Goal: Transaction & Acquisition: Purchase product/service

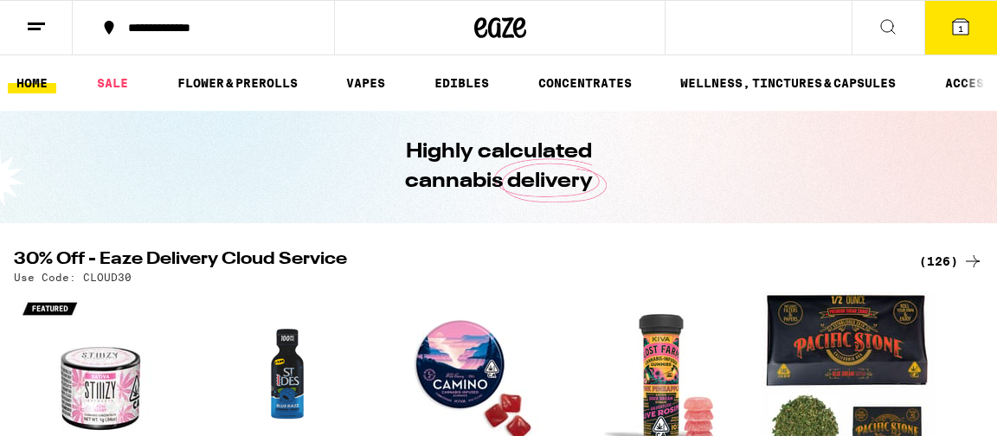
click at [943, 256] on div "(126)" at bounding box center [951, 261] width 64 height 21
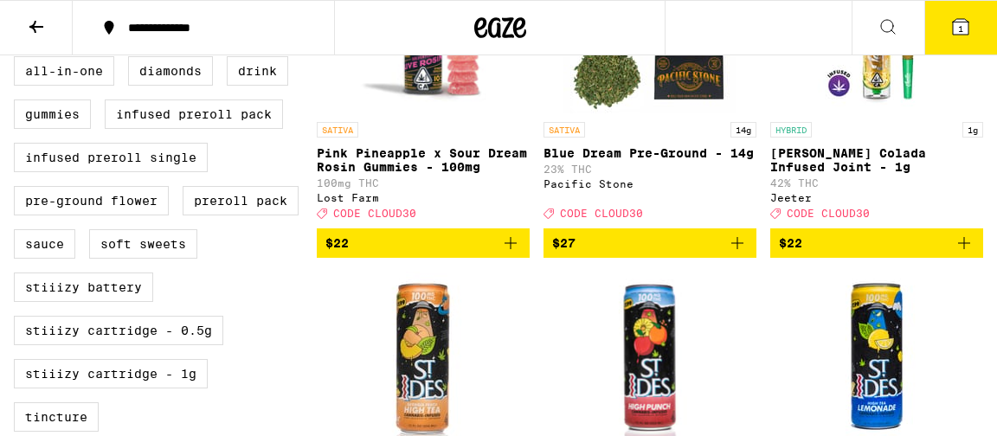
scroll to position [638, 0]
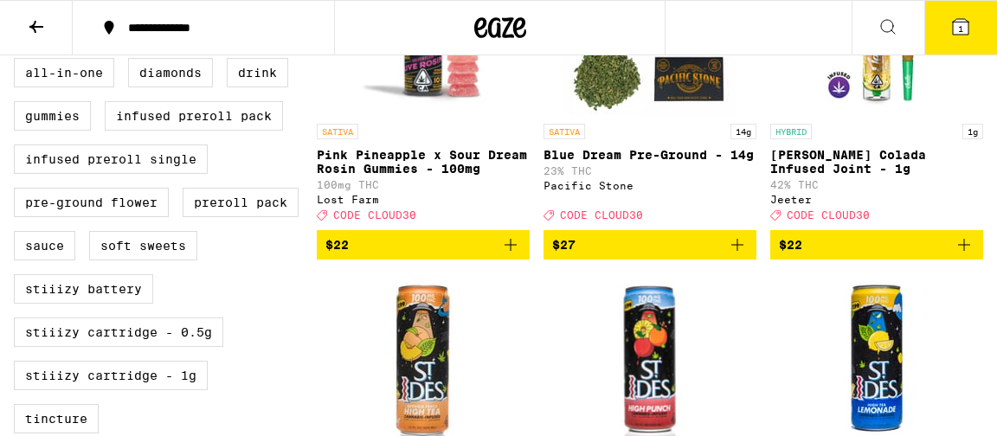
click at [962, 26] on span "1" at bounding box center [960, 28] width 5 height 10
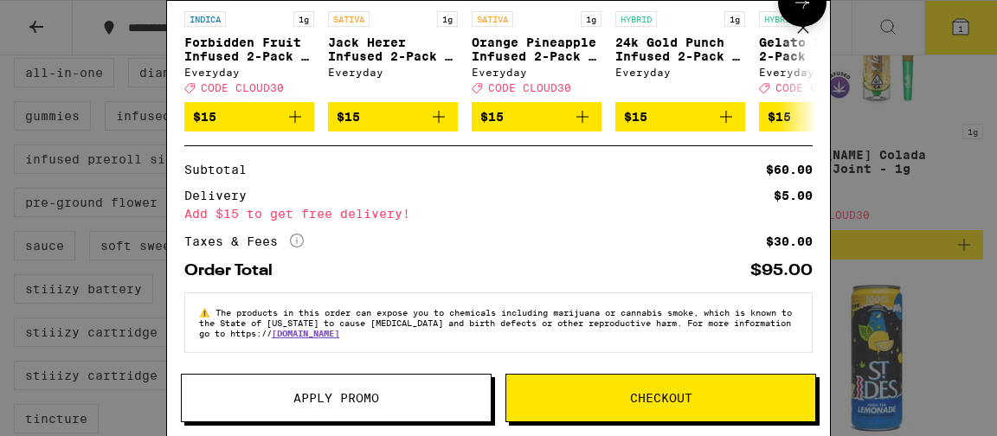
scroll to position [303, 0]
click at [660, 399] on span "Checkout" at bounding box center [661, 398] width 62 height 12
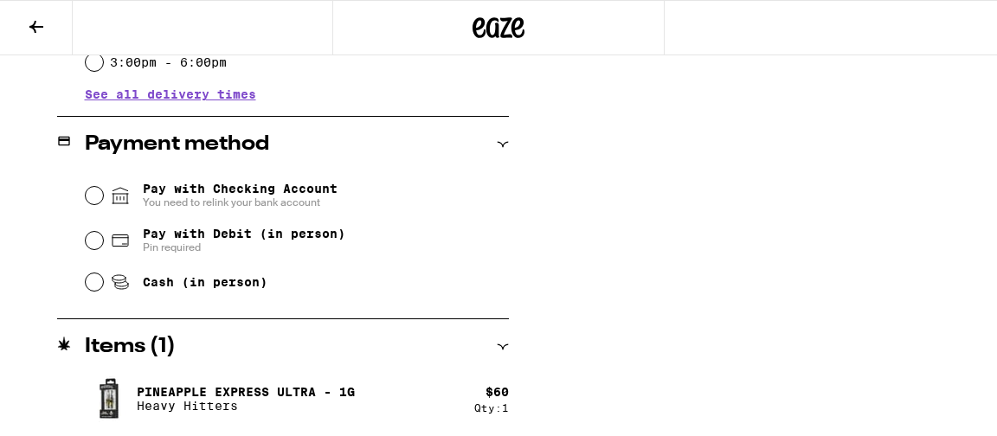
scroll to position [685, 0]
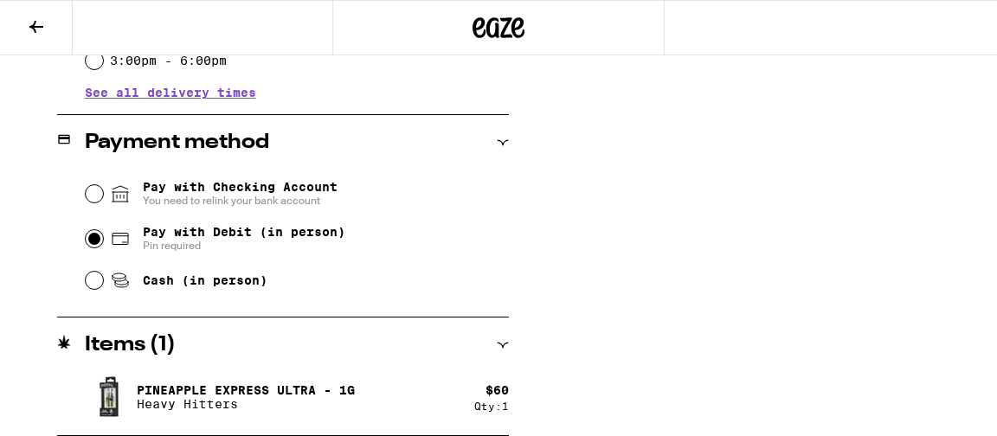
click at [97, 239] on input "Pay with Debit (in person) Pin required" at bounding box center [94, 238] width 17 height 17
radio input "true"
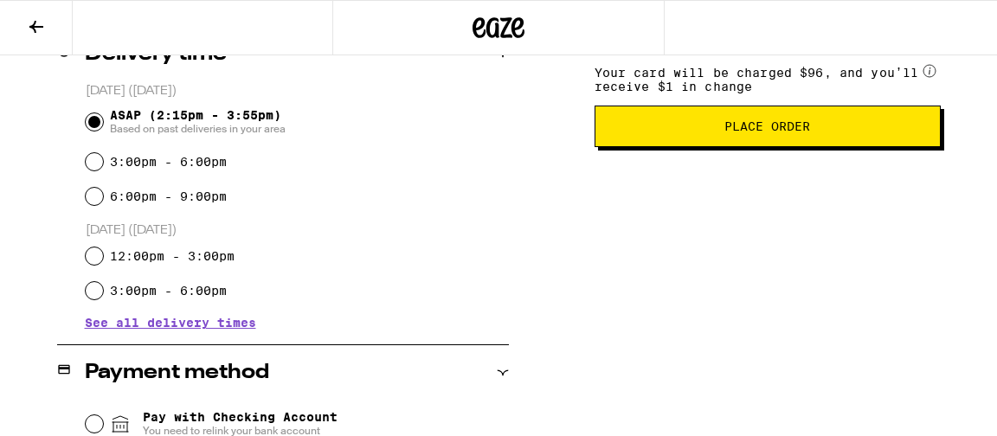
scroll to position [401, 0]
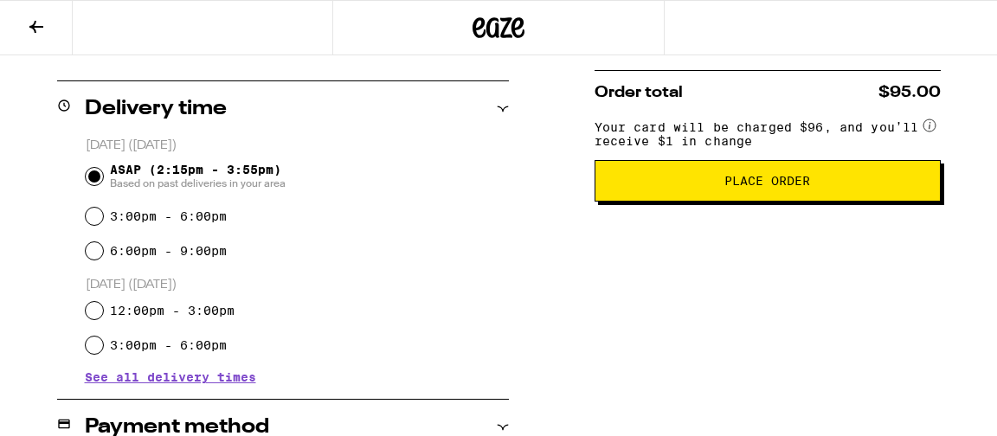
click at [745, 187] on span "Place Order" at bounding box center [767, 181] width 86 height 12
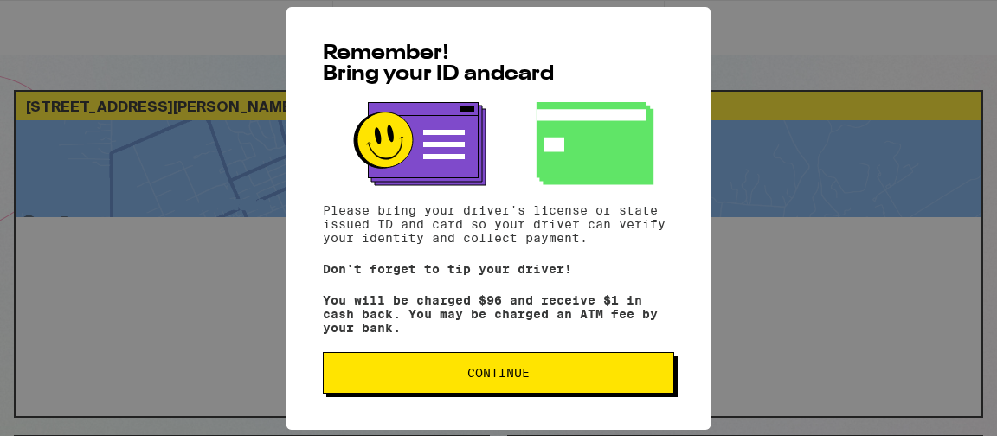
click at [510, 379] on span "Continue" at bounding box center [498, 373] width 62 height 12
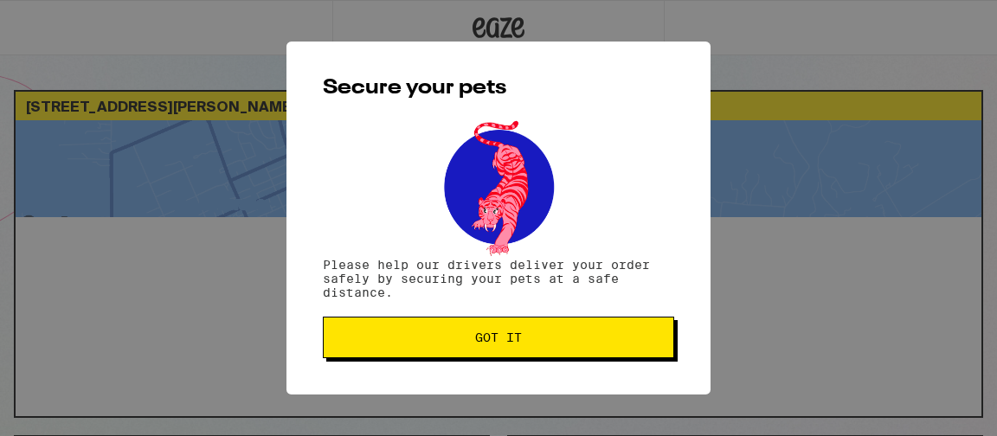
click at [510, 337] on span "Got it" at bounding box center [498, 337] width 47 height 12
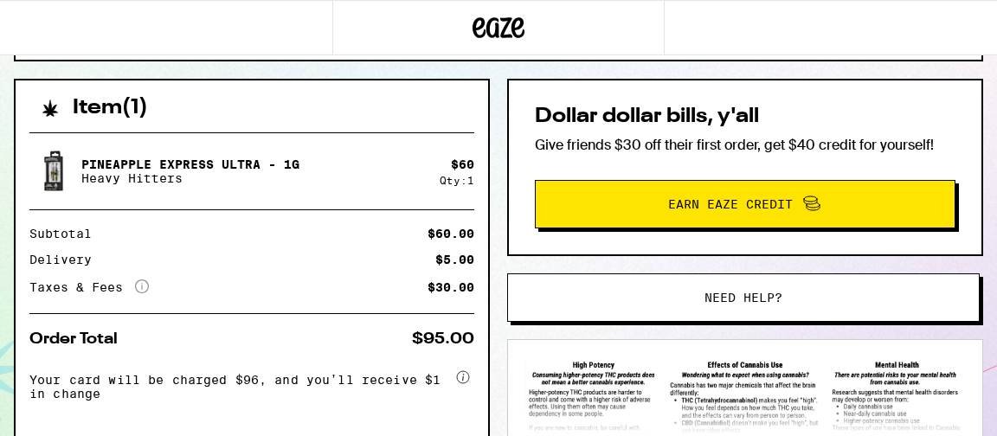
scroll to position [357, 0]
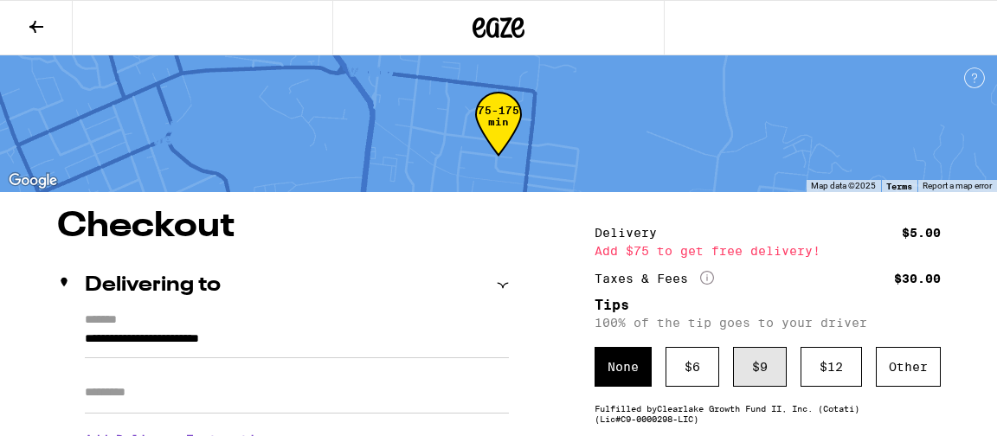
click at [755, 371] on div "$ 9" at bounding box center [760, 367] width 54 height 40
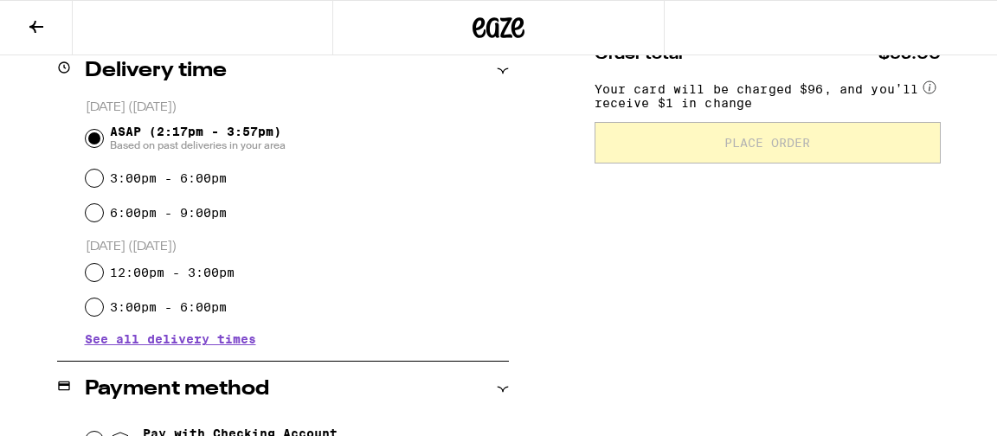
scroll to position [439, 0]
click at [93, 140] on input "ASAP (2:17pm - 3:57pm) Based on past deliveries in your area" at bounding box center [94, 137] width 17 height 17
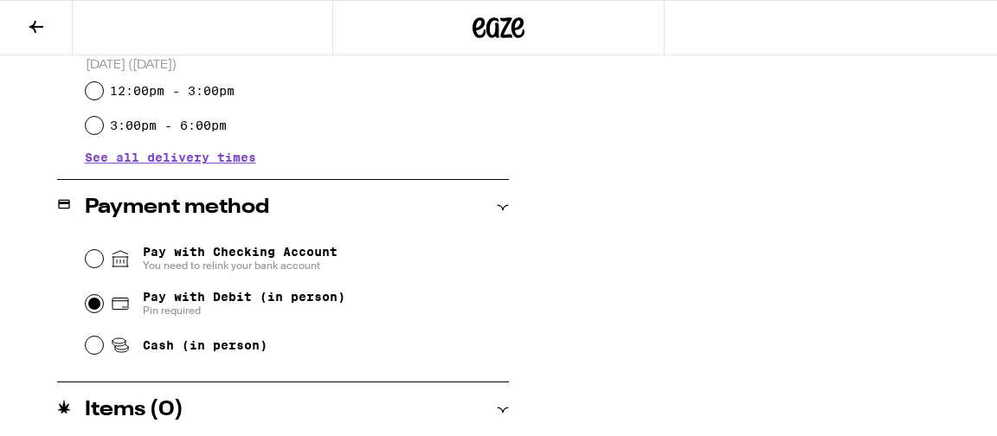
scroll to position [634, 0]
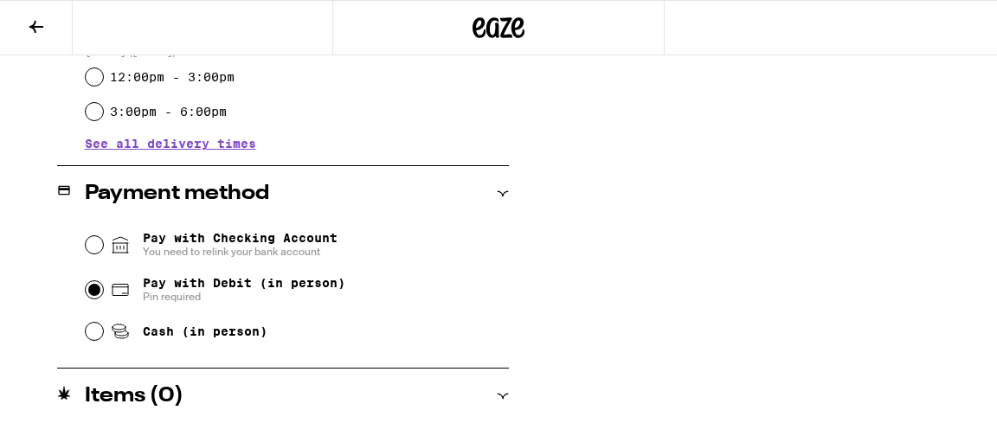
click at [98, 290] on input "Pay with Debit (in person) Pin required" at bounding box center [94, 289] width 17 height 17
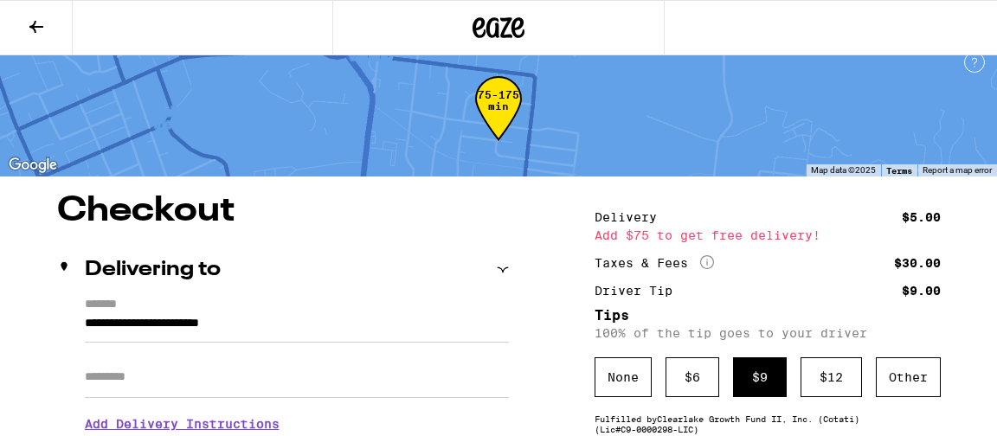
scroll to position [0, 0]
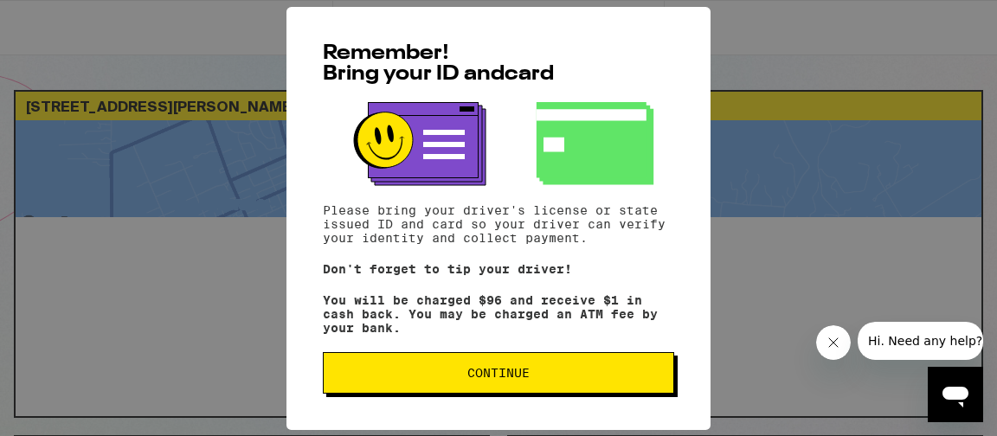
click at [476, 371] on span "Continue" at bounding box center [498, 373] width 62 height 12
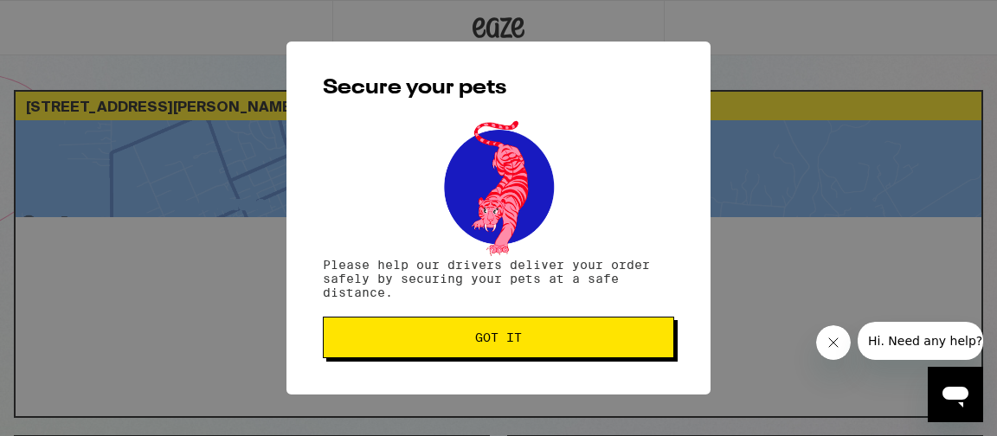
click at [487, 343] on span "Got it" at bounding box center [498, 337] width 47 height 12
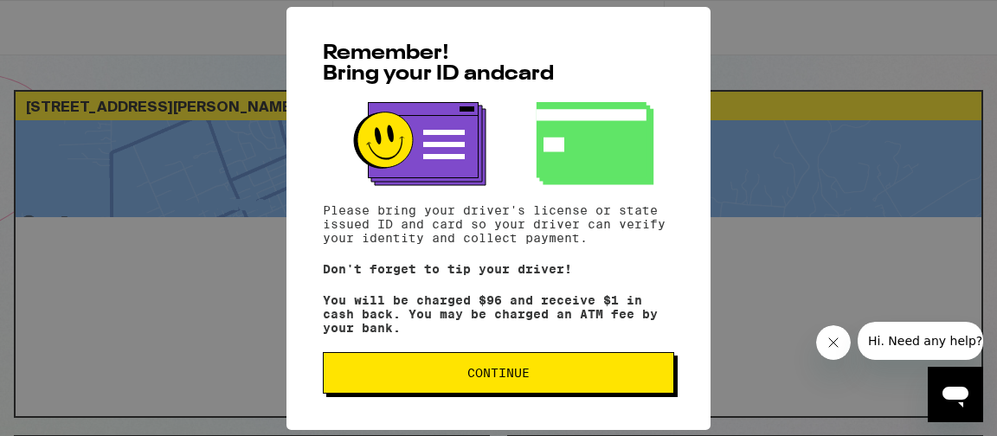
click at [465, 376] on span "Continue" at bounding box center [498, 373] width 322 height 12
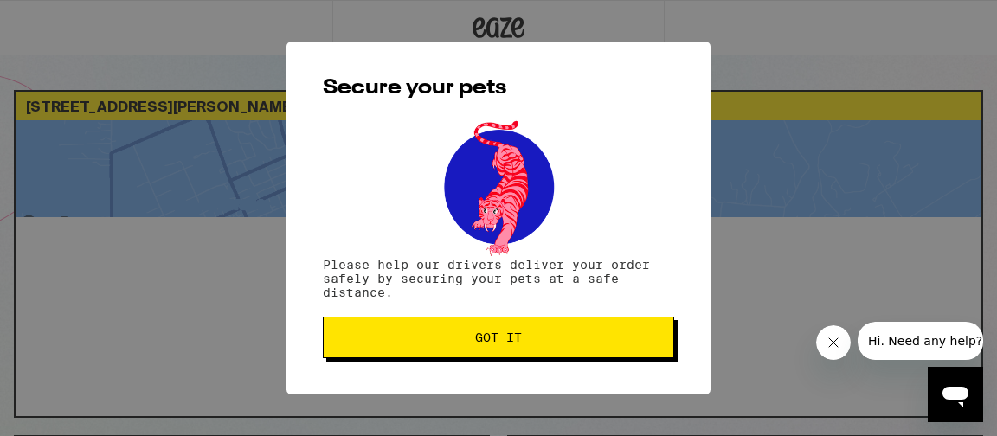
click at [470, 333] on span "Got it" at bounding box center [498, 337] width 322 height 12
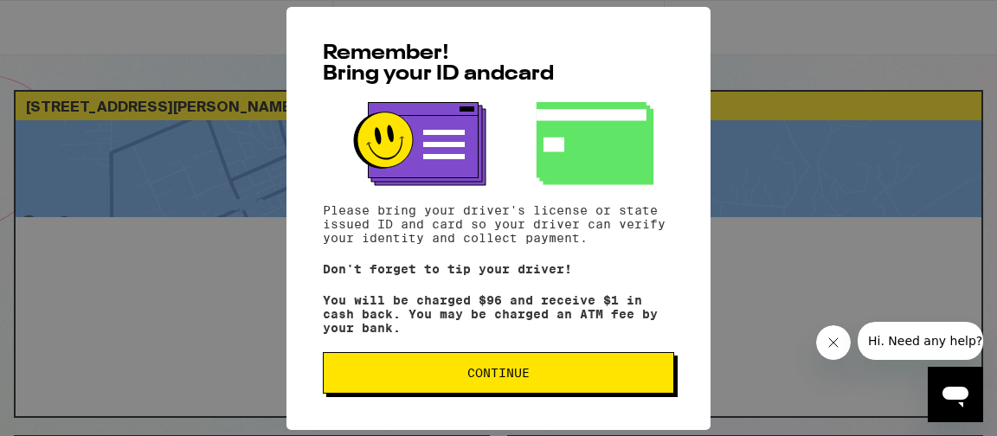
click at [467, 379] on span "Continue" at bounding box center [498, 373] width 62 height 12
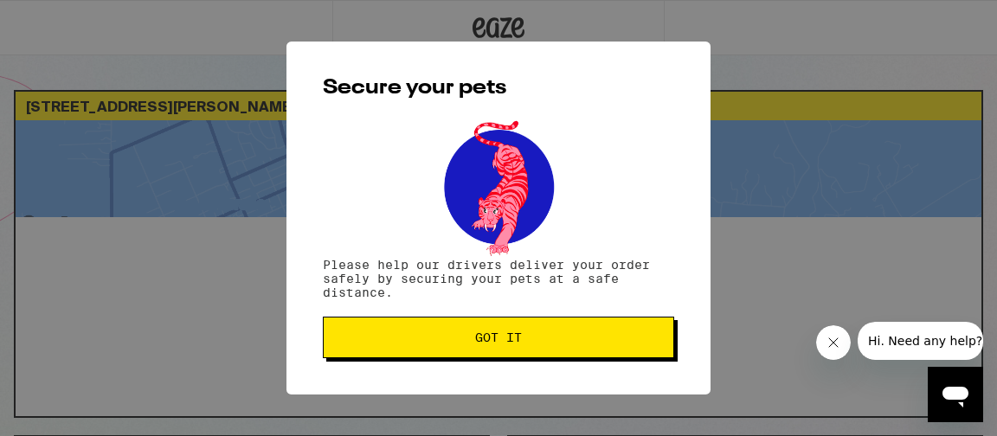
click at [505, 335] on span "Got it" at bounding box center [498, 337] width 47 height 12
